Goal: Navigation & Orientation: Understand site structure

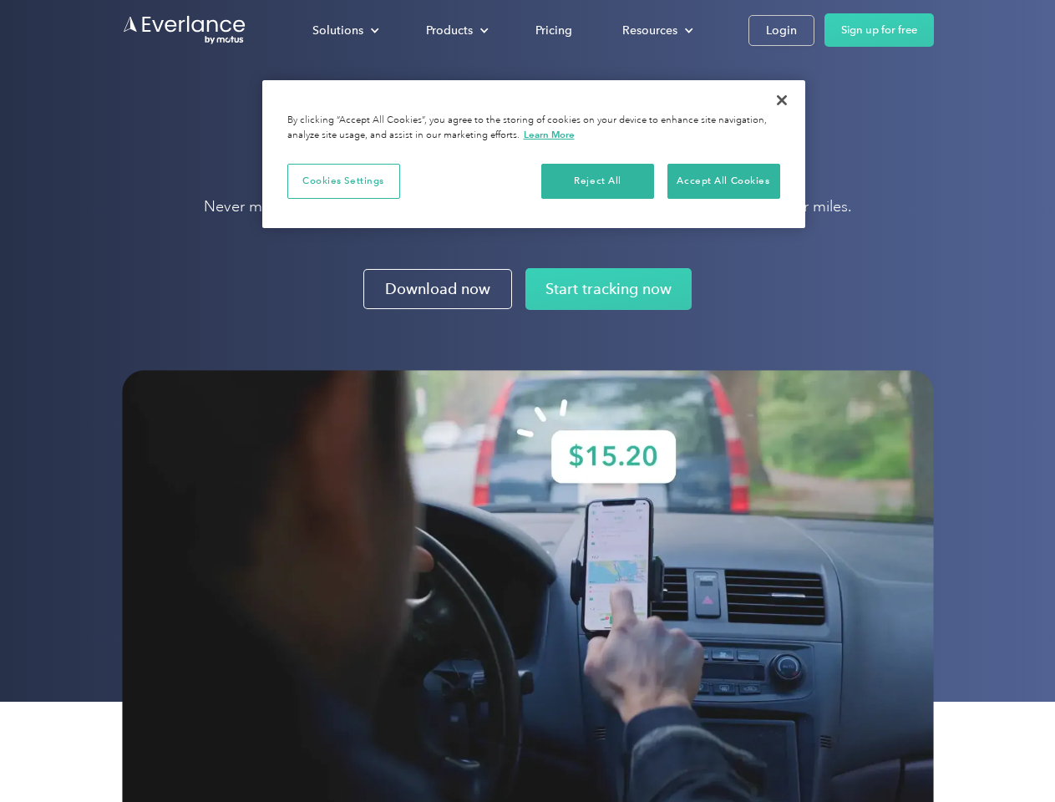
click at [527, 401] on img at bounding box center [528, 607] width 812 height 474
click at [345, 30] on div "Solutions" at bounding box center [337, 30] width 51 height 21
click at [455, 30] on div "Products" at bounding box center [449, 30] width 47 height 21
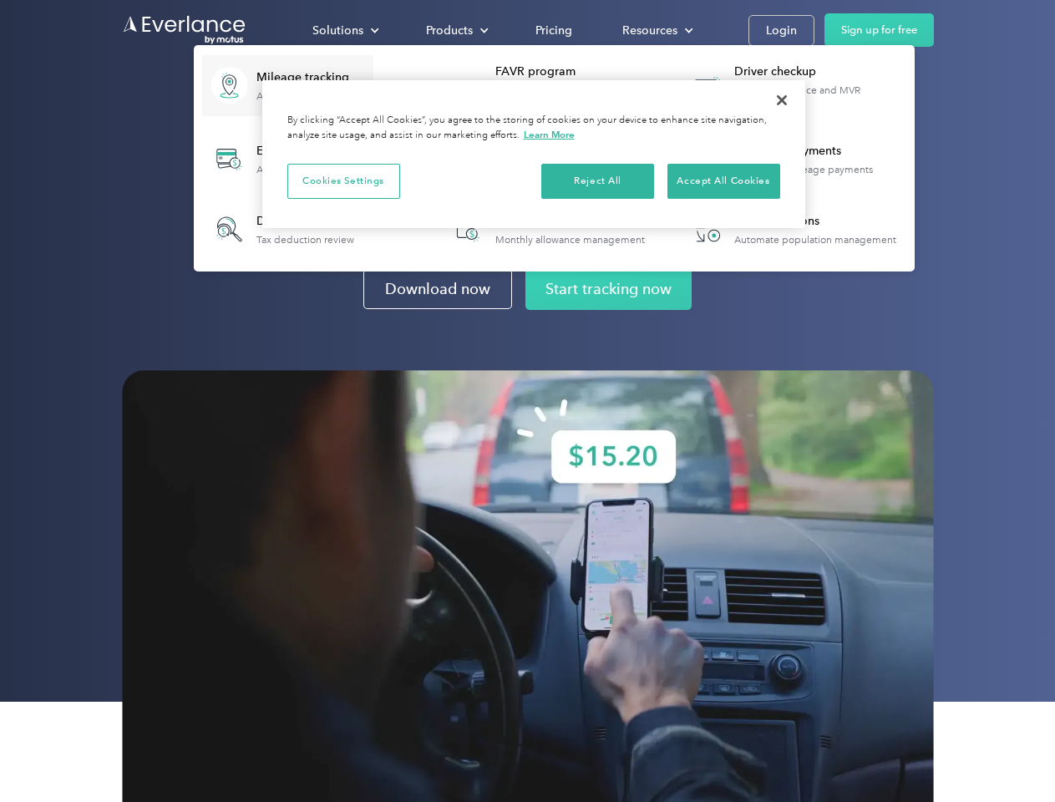
click at [656, 30] on div "Resources" at bounding box center [649, 30] width 55 height 21
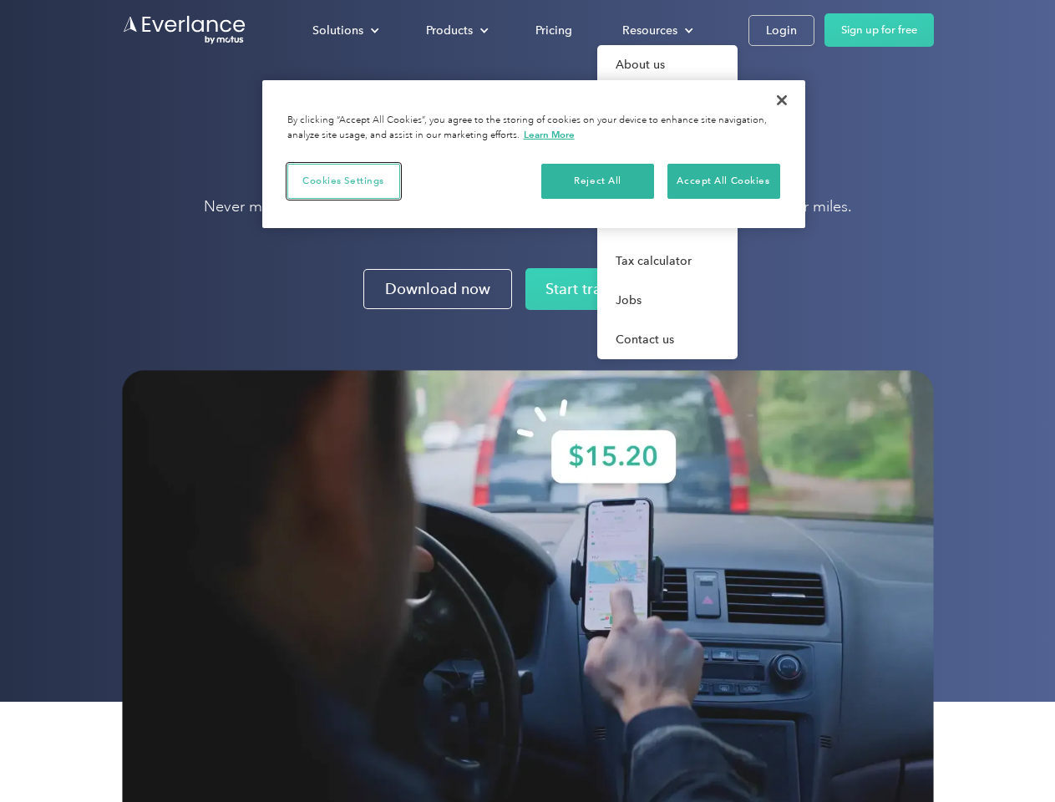
click at [343, 180] on button "Cookies Settings" at bounding box center [343, 181] width 113 height 35
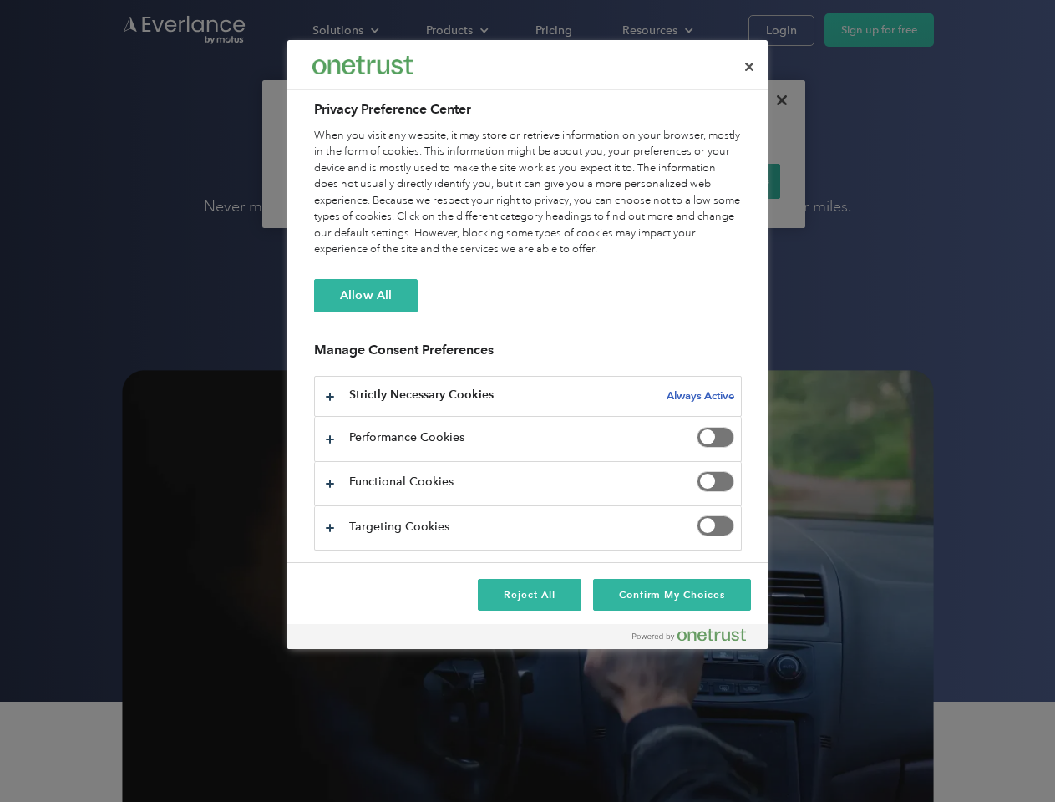
click at [598, 180] on div "When you visit any website, it may store or retrieve information on your browse…" at bounding box center [528, 193] width 428 height 130
click at [723, 180] on div "When you visit any website, it may store or retrieve information on your browse…" at bounding box center [528, 193] width 428 height 130
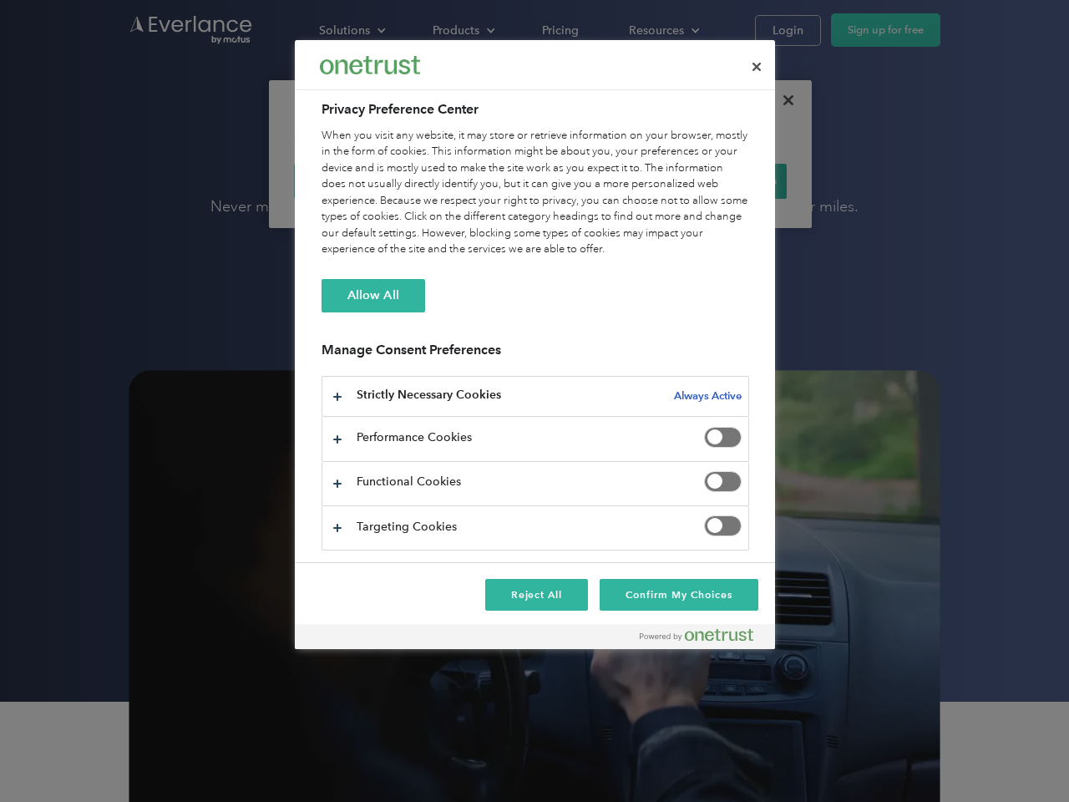
click at [782, 100] on div at bounding box center [534, 401] width 1069 height 802
